Goal: Book appointment/travel/reservation

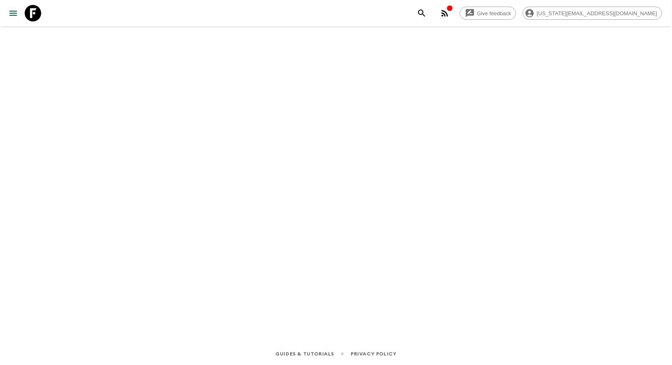
click at [42, 13] on link at bounding box center [32, 13] width 23 height 23
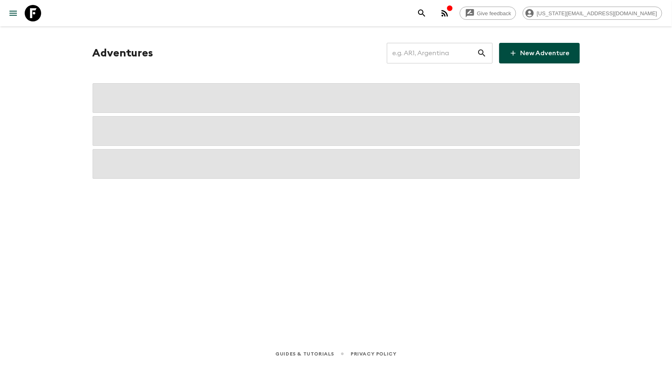
click at [447, 60] on input "text" at bounding box center [432, 53] width 90 height 23
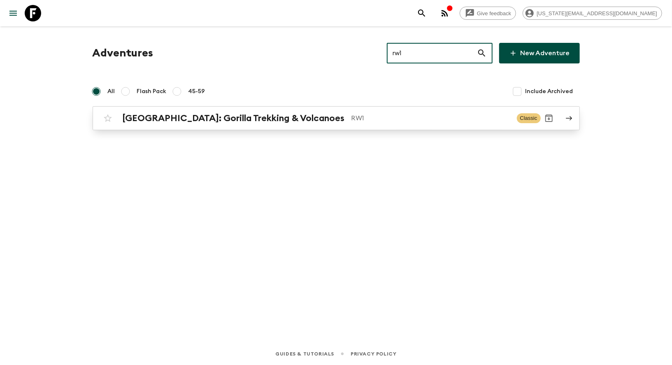
type input "rw1"
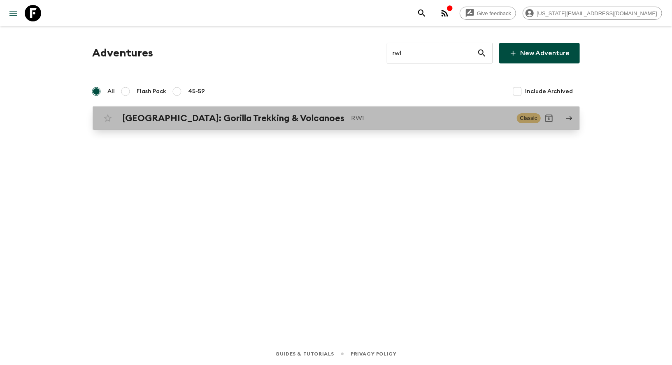
click at [253, 114] on h2 "[GEOGRAPHIC_DATA]: Gorilla Trekking & Volcanoes" at bounding box center [234, 118] width 222 height 11
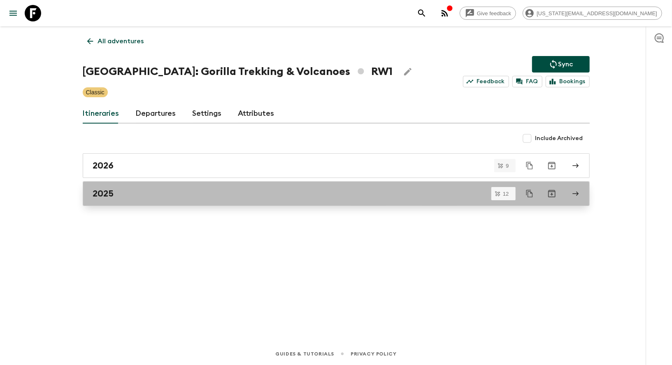
click at [115, 194] on div "2025" at bounding box center [328, 193] width 471 height 11
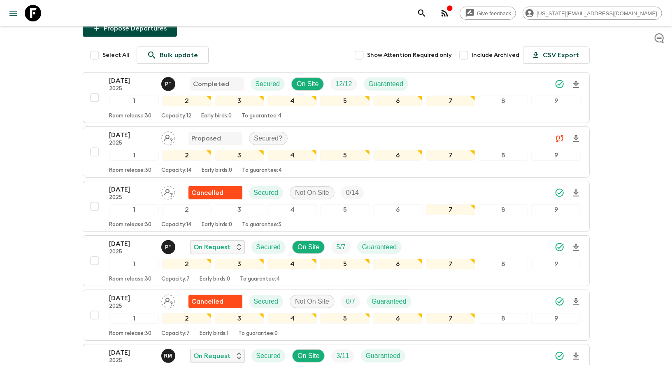
scroll to position [236, 0]
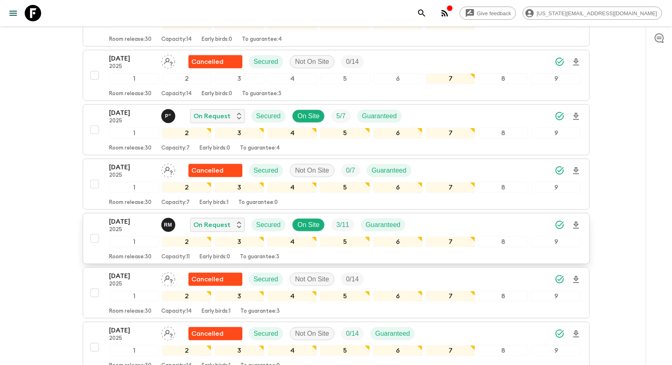
click at [127, 216] on p "[DATE]" at bounding box center [131, 221] width 45 height 10
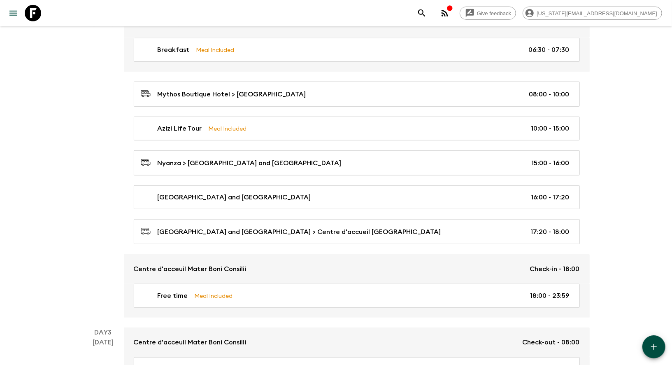
scroll to position [622, 0]
